Goal: Task Accomplishment & Management: Manage account settings

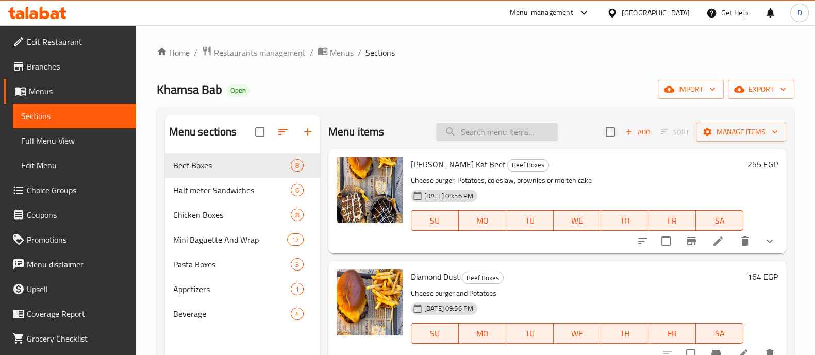
click at [479, 129] on input "search" at bounding box center [497, 132] width 122 height 18
type input "f"
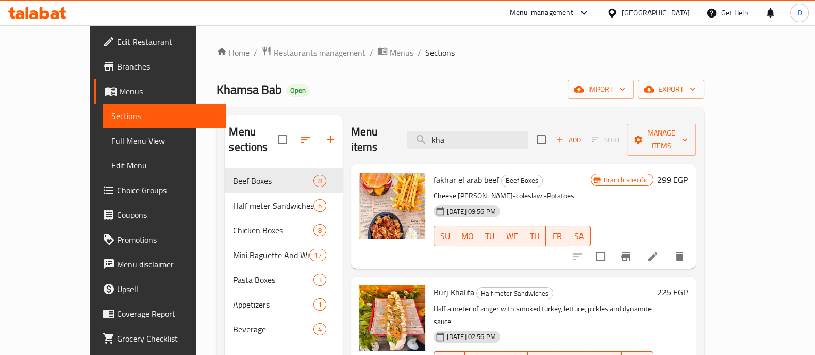
scroll to position [64, 0]
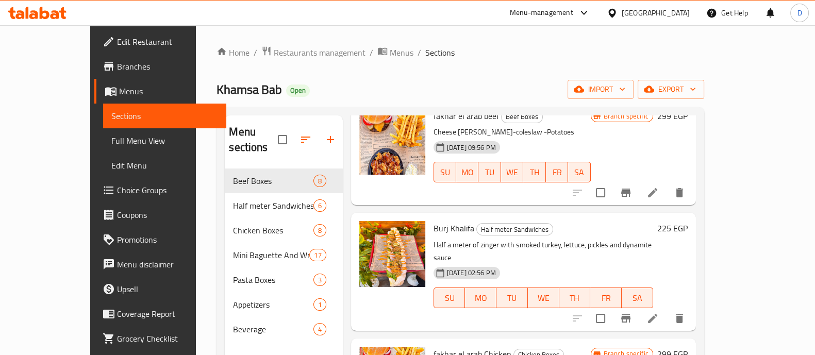
type input "kha"
click at [688, 221] on h6 "225 EGP" at bounding box center [672, 228] width 30 height 14
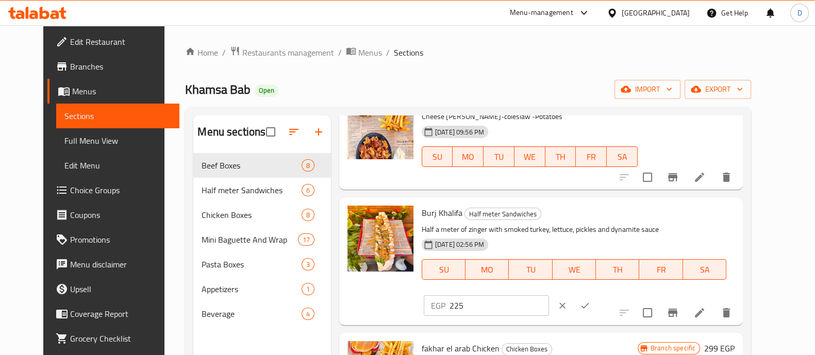
click at [549, 295] on input "225" at bounding box center [498, 305] width 99 height 21
type input "215"
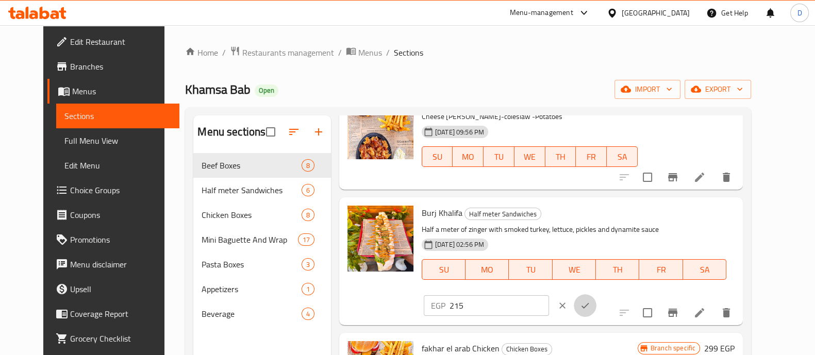
click at [590, 300] on icon "ok" at bounding box center [585, 305] width 10 height 10
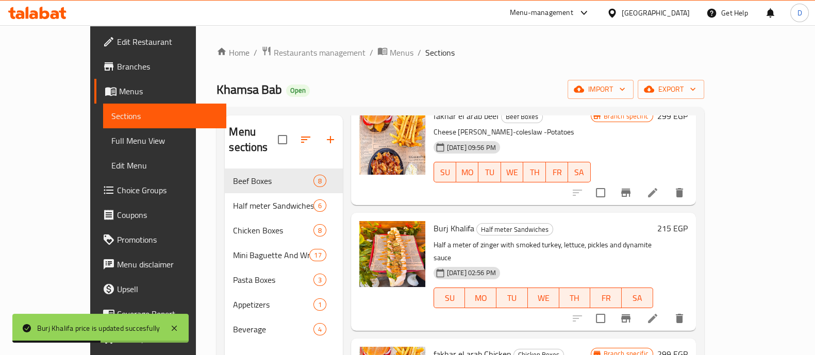
click at [433, 221] on span "Burj Khalifa" at bounding box center [453, 228] width 41 height 15
copy h6 "Burj Khalifa"
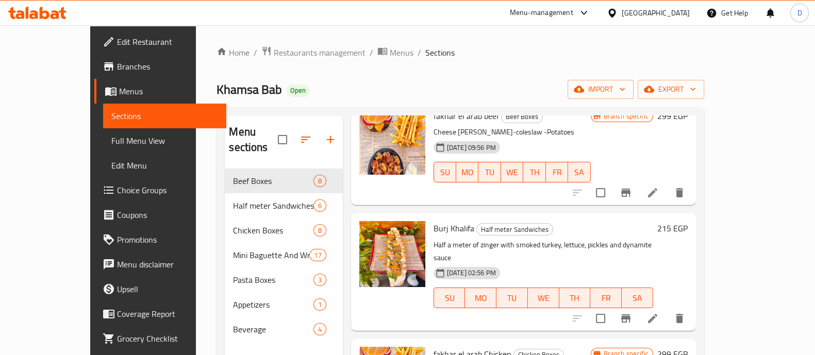
click at [688, 221] on h6 "215 EGP" at bounding box center [672, 228] width 30 height 14
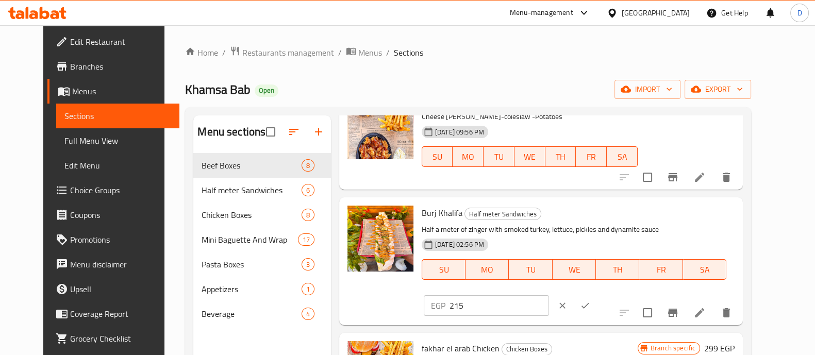
click at [596, 294] on button "ok" at bounding box center [585, 305] width 23 height 23
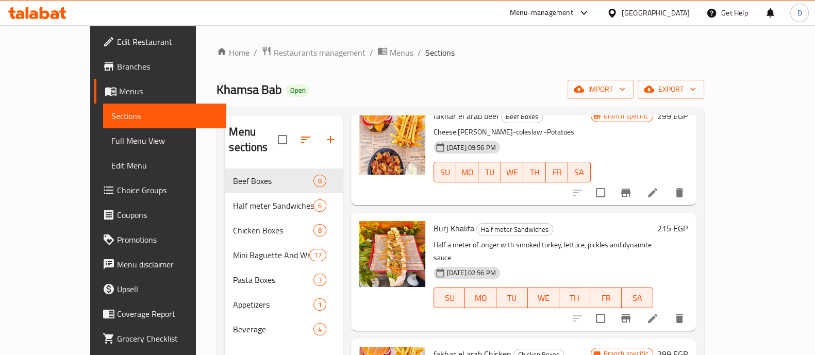
click at [47, 14] on icon at bounding box center [45, 13] width 10 height 12
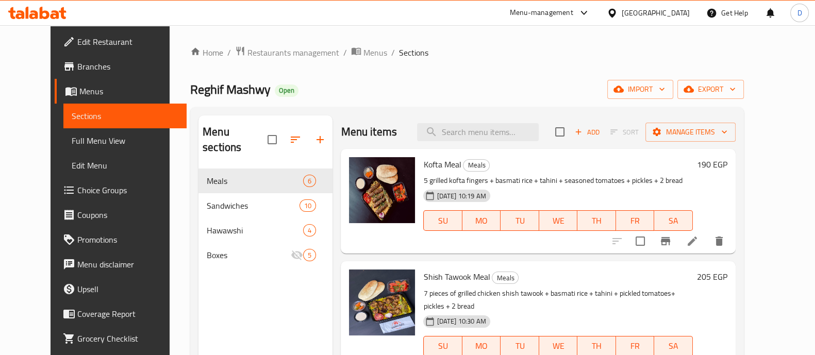
click at [727, 166] on h6 "190 EGP" at bounding box center [712, 164] width 30 height 14
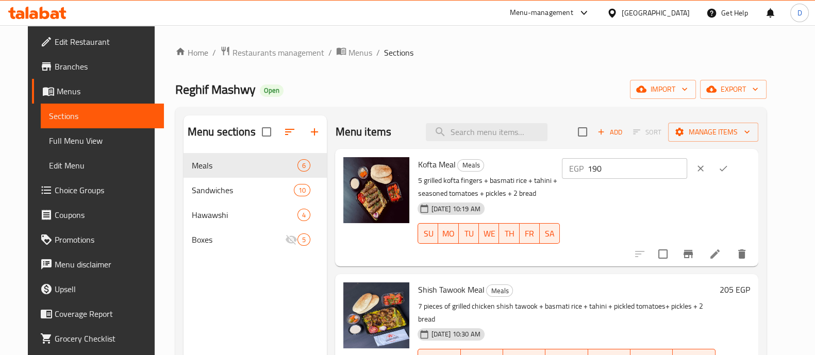
click at [629, 171] on input "190" at bounding box center [637, 168] width 99 height 21
type input "228"
click at [728, 167] on icon "ok" at bounding box center [723, 168] width 10 height 10
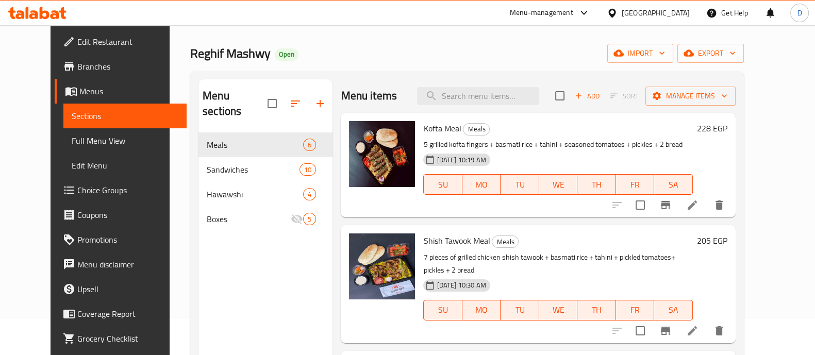
scroll to position [45, 0]
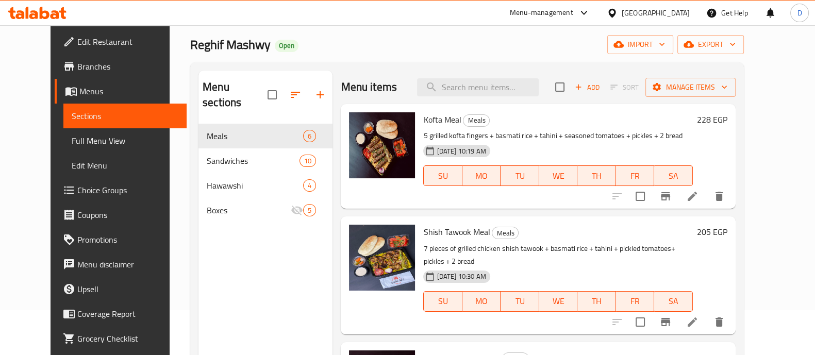
click at [727, 233] on h6 "205 EGP" at bounding box center [712, 232] width 30 height 14
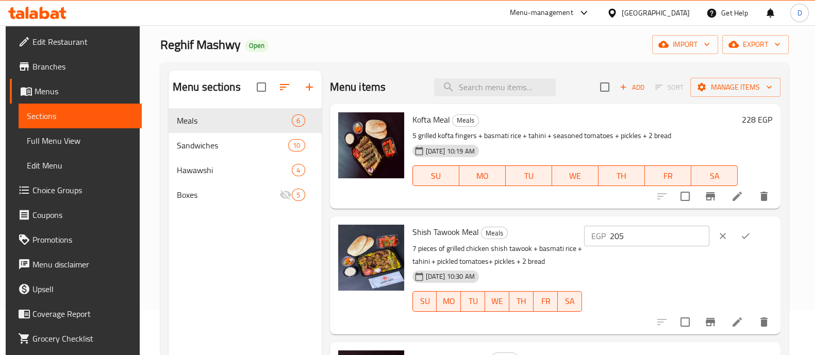
click at [643, 243] on input "205" at bounding box center [659, 236] width 99 height 21
drag, startPoint x: 629, startPoint y: 240, endPoint x: 650, endPoint y: 241, distance: 21.1
click at [650, 241] on input "264" at bounding box center [659, 236] width 99 height 21
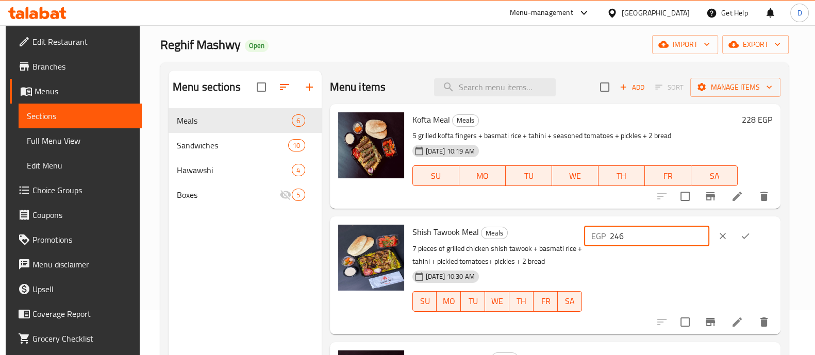
type input "246"
click at [742, 241] on button "ok" at bounding box center [745, 236] width 23 height 23
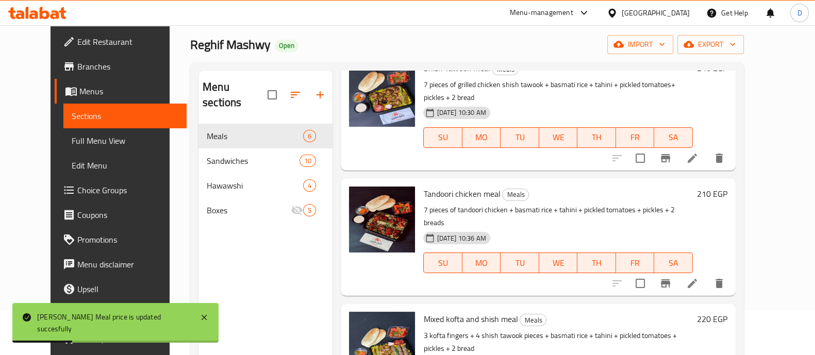
scroll to position [165, 0]
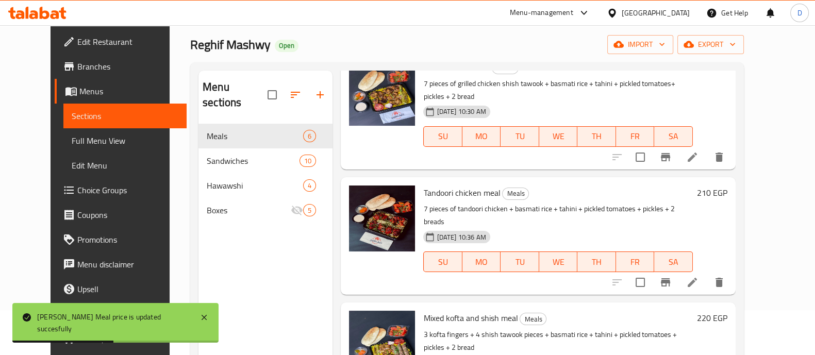
click at [727, 186] on h6 "210 EGP" at bounding box center [712, 193] width 30 height 14
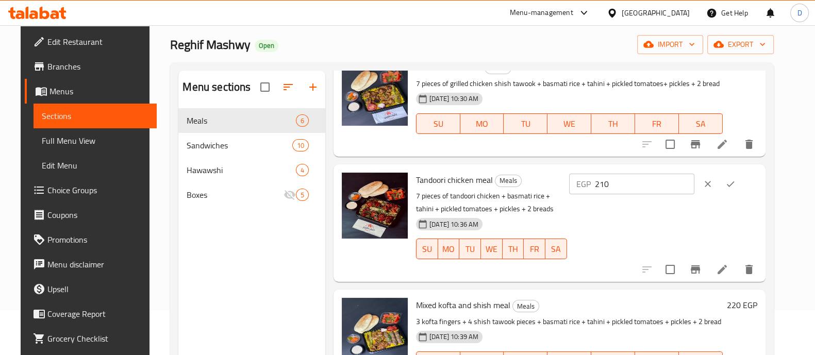
click at [675, 192] on input "210" at bounding box center [644, 184] width 99 height 21
type input "252"
click at [741, 189] on button "ok" at bounding box center [730, 184] width 23 height 23
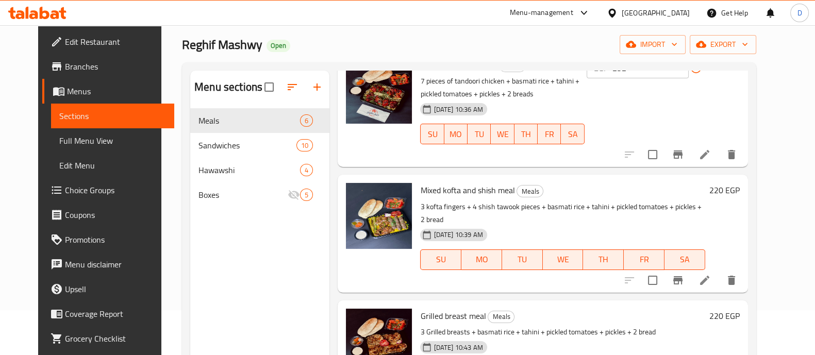
scroll to position [294, 0]
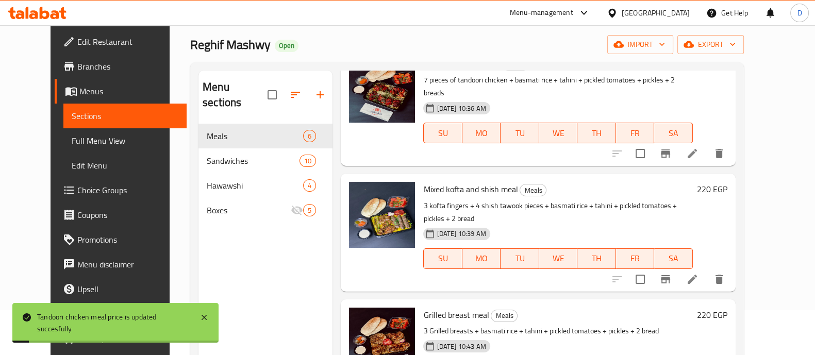
click at [727, 182] on h6 "220 EGP" at bounding box center [712, 189] width 30 height 14
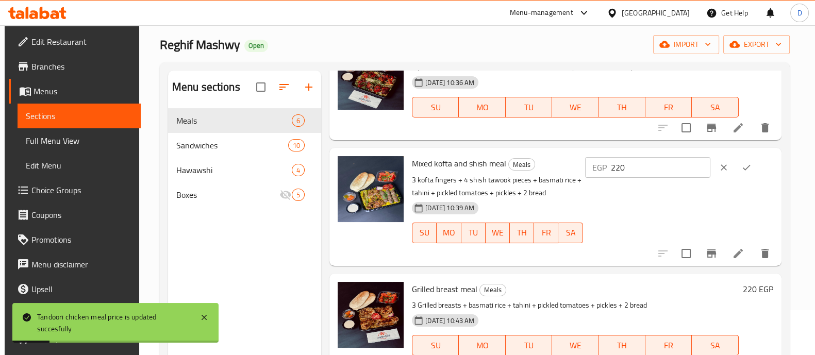
click at [667, 170] on input "220" at bounding box center [660, 167] width 99 height 21
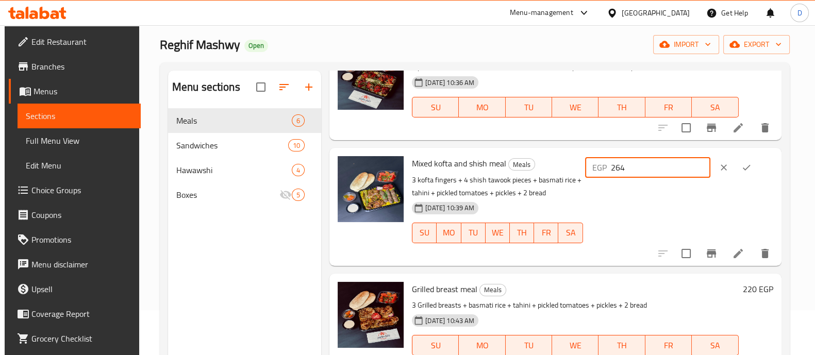
type input "264"
click at [747, 169] on icon "ok" at bounding box center [746, 167] width 10 height 10
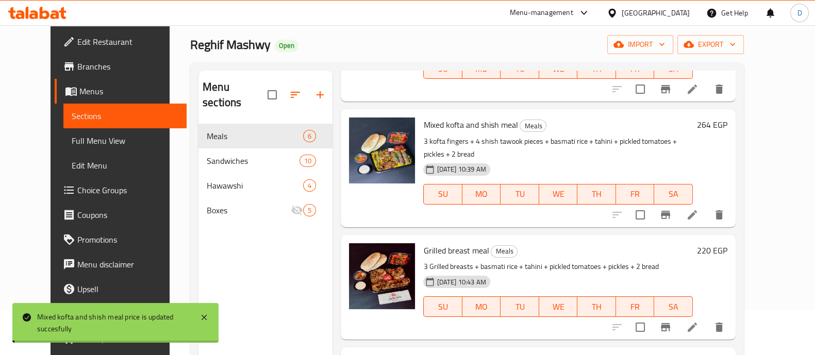
click at [727, 243] on h6 "220 EGP" at bounding box center [712, 250] width 30 height 14
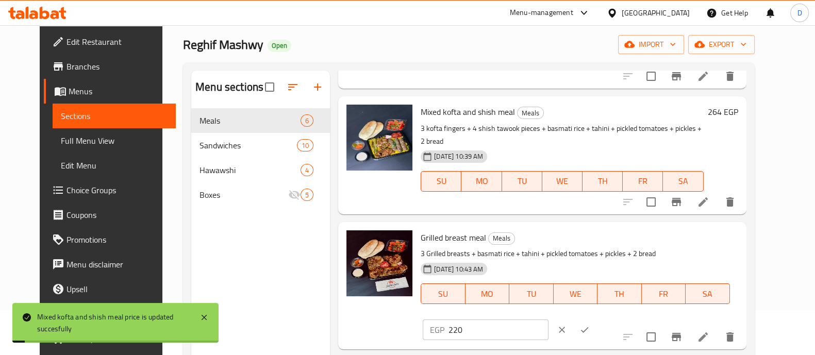
scroll to position [371, 0]
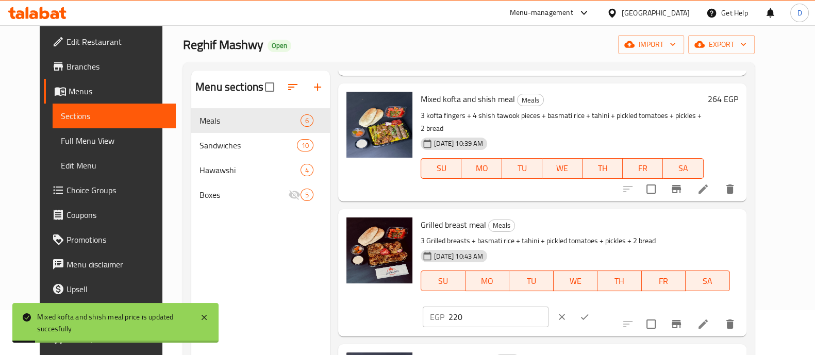
click at [548, 307] on input "220" at bounding box center [497, 317] width 99 height 21
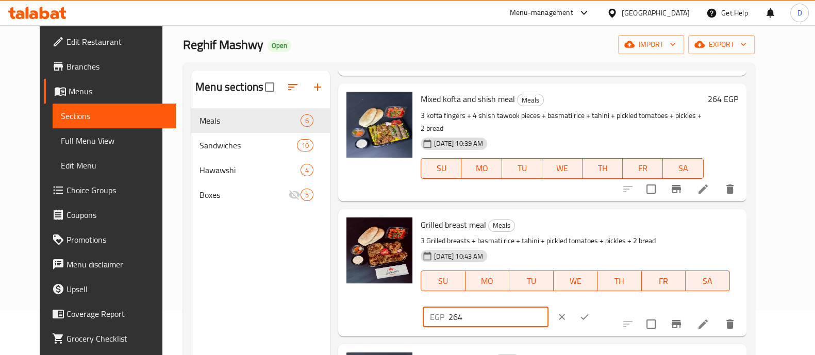
type input "264"
click at [596, 306] on button "ok" at bounding box center [584, 317] width 23 height 23
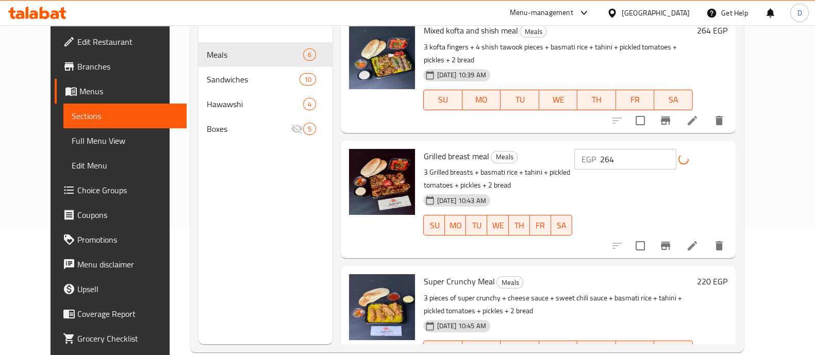
scroll to position [144, 0]
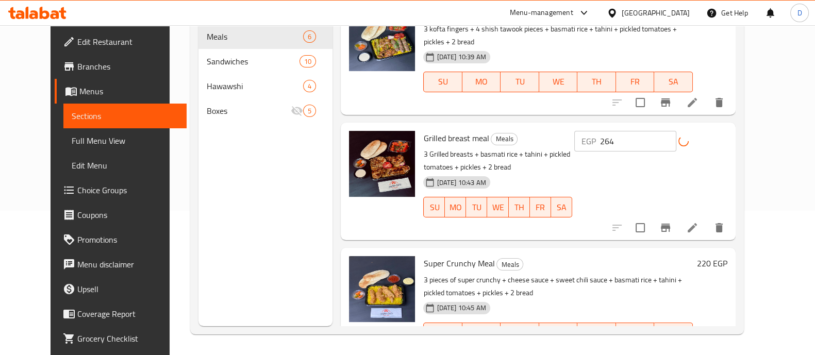
click at [727, 256] on h6 "220 EGP" at bounding box center [712, 263] width 30 height 14
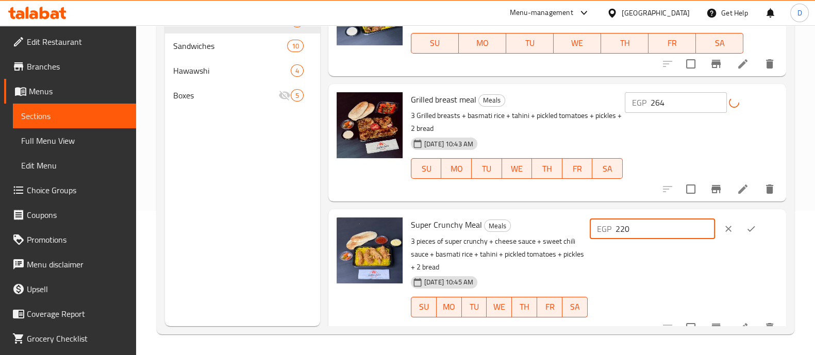
click at [629, 235] on input "220" at bounding box center [664, 229] width 99 height 21
click at [644, 233] on input "220" at bounding box center [664, 229] width 99 height 21
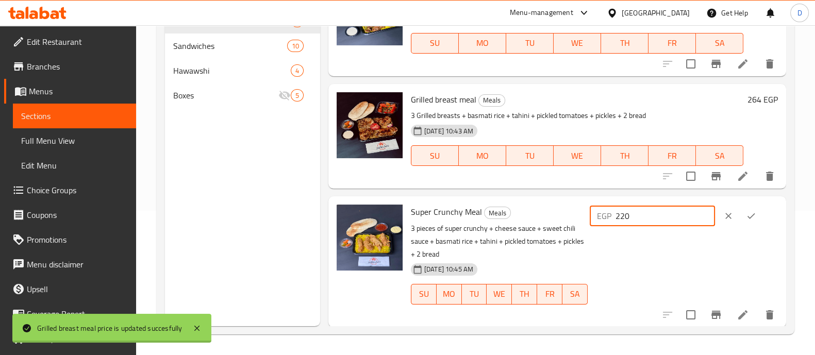
scroll to position [358, 0]
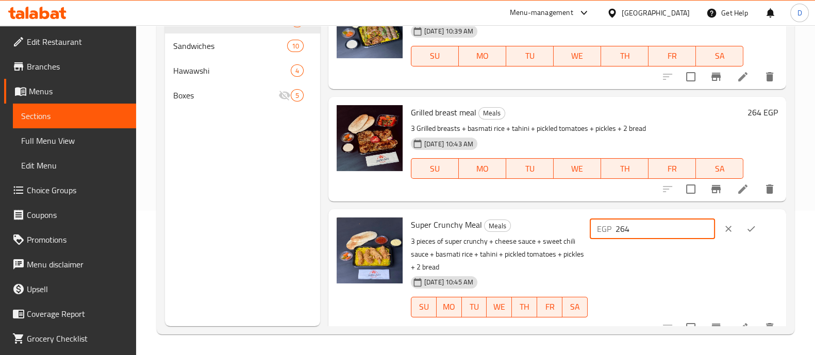
type input "264"
click at [746, 222] on button "ok" at bounding box center [751, 228] width 23 height 23
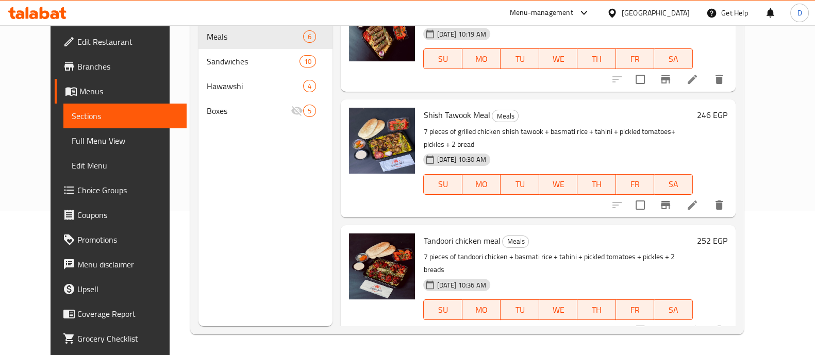
scroll to position [0, 0]
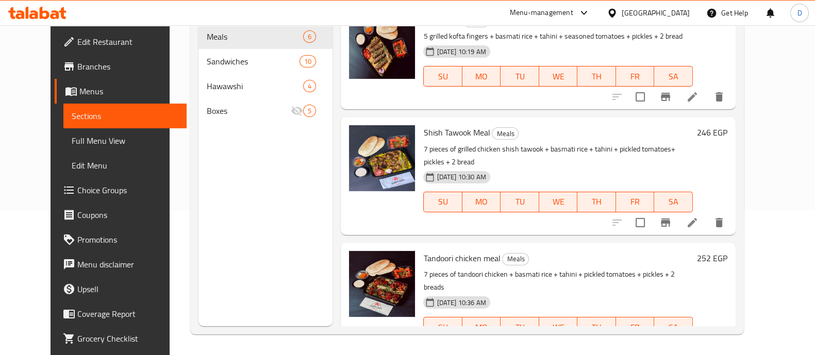
click at [47, 22] on div at bounding box center [37, 13] width 75 height 21
click at [44, 9] on icon at bounding box center [37, 13] width 58 height 12
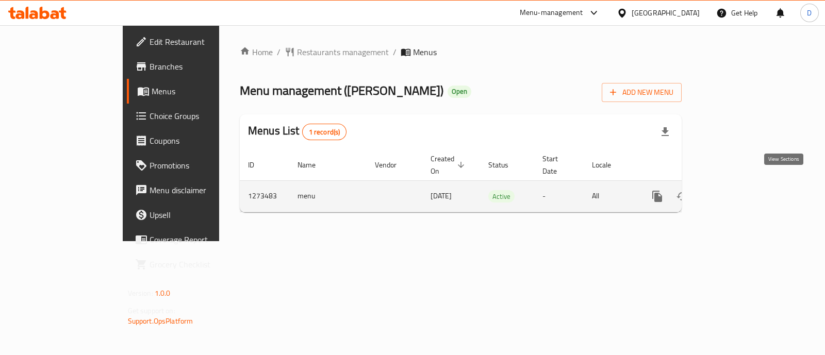
click at [738, 190] on icon "enhanced table" at bounding box center [731, 196] width 12 height 12
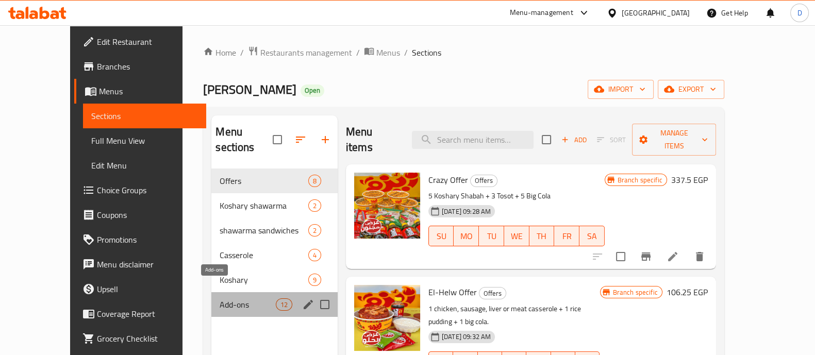
click at [220, 298] on span "Add-ons" at bounding box center [248, 304] width 56 height 12
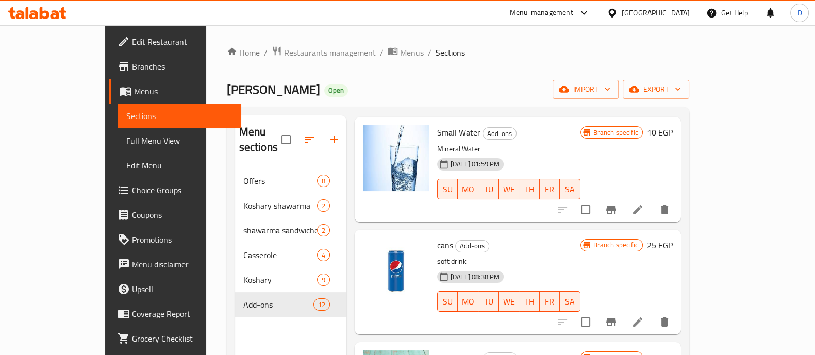
scroll to position [193, 0]
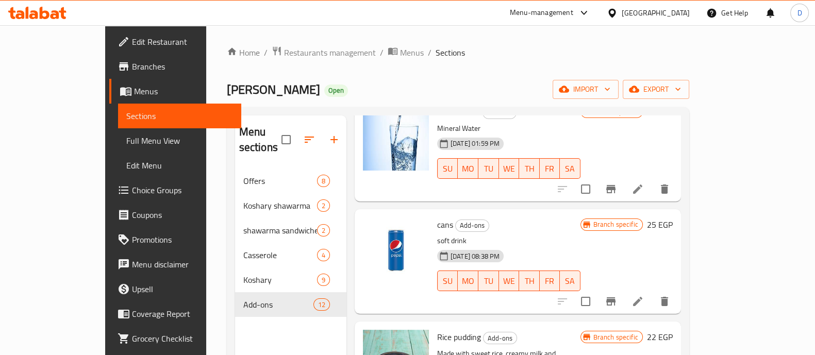
click at [617, 295] on icon "Branch-specific-item" at bounding box center [611, 301] width 12 height 12
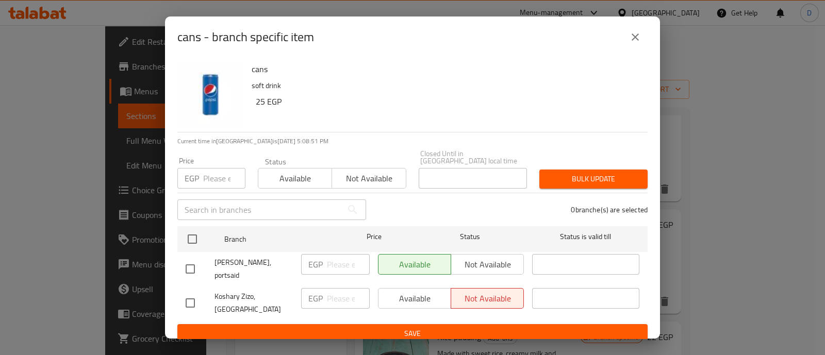
click at [639, 43] on icon "close" at bounding box center [635, 37] width 12 height 12
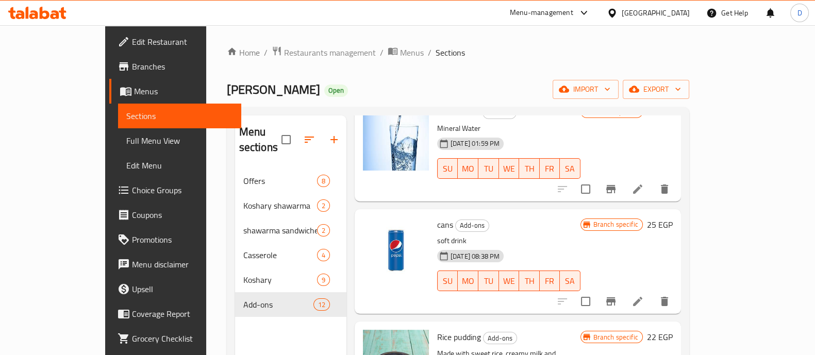
click at [673, 217] on h6 "25 EGP" at bounding box center [660, 224] width 26 height 14
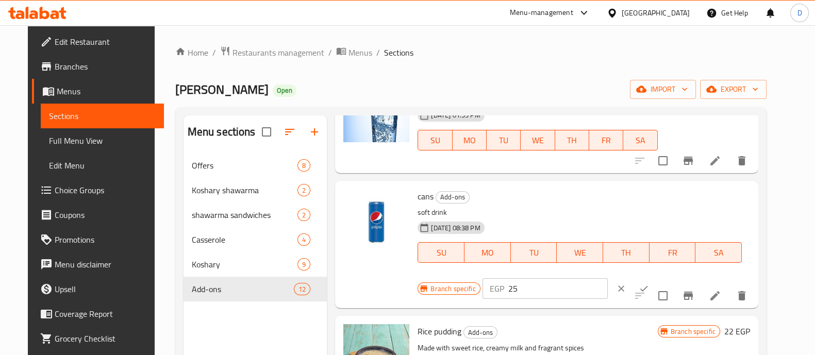
click at [535, 279] on input "25" at bounding box center [557, 288] width 99 height 21
type input "18"
click at [632, 288] on button "ok" at bounding box center [643, 288] width 23 height 23
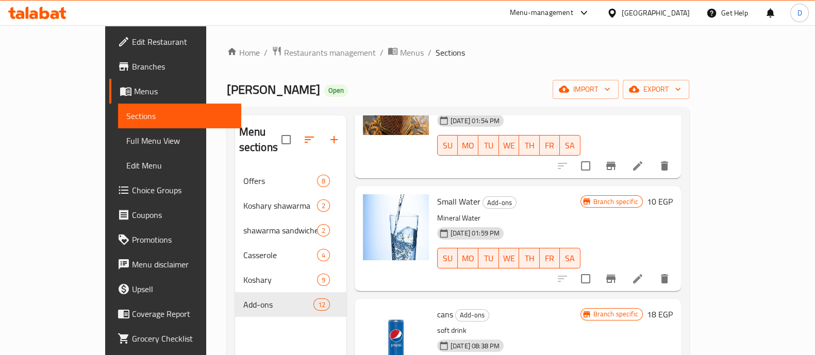
scroll to position [0, 0]
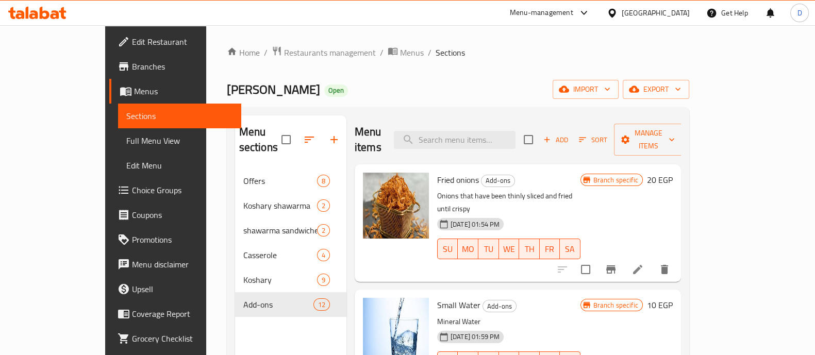
click at [32, 11] on icon at bounding box center [33, 14] width 9 height 9
